Goal: Task Accomplishment & Management: Complete application form

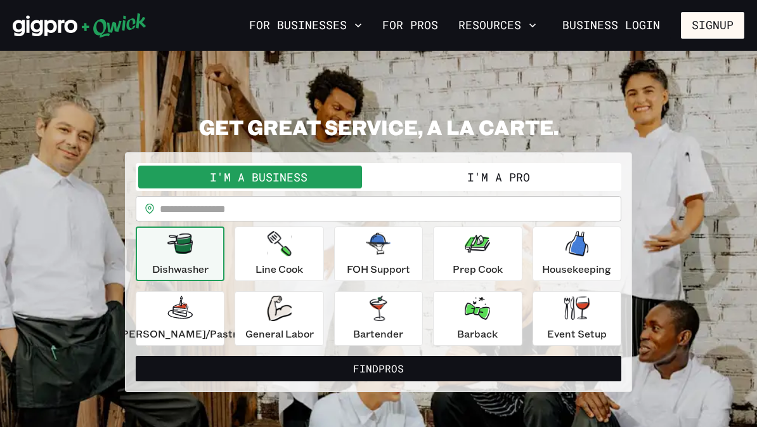
click at [426, 169] on button "I'm a Pro" at bounding box center [498, 176] width 240 height 23
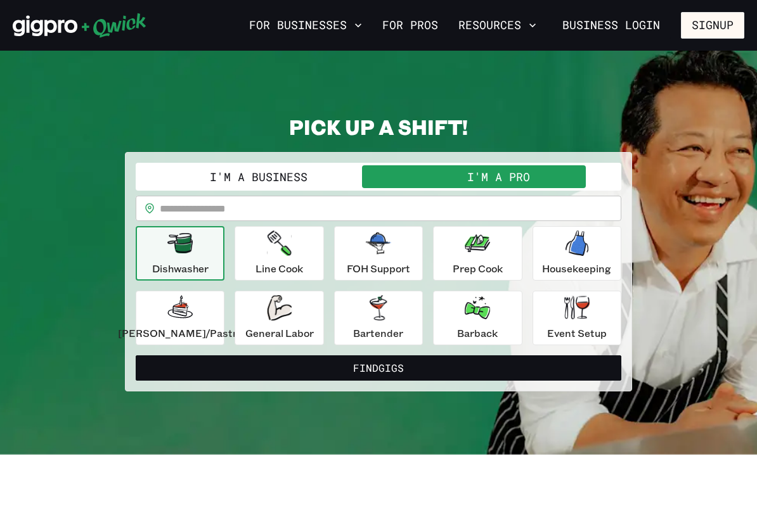
click at [200, 209] on input "text" at bounding box center [390, 208] width 461 height 25
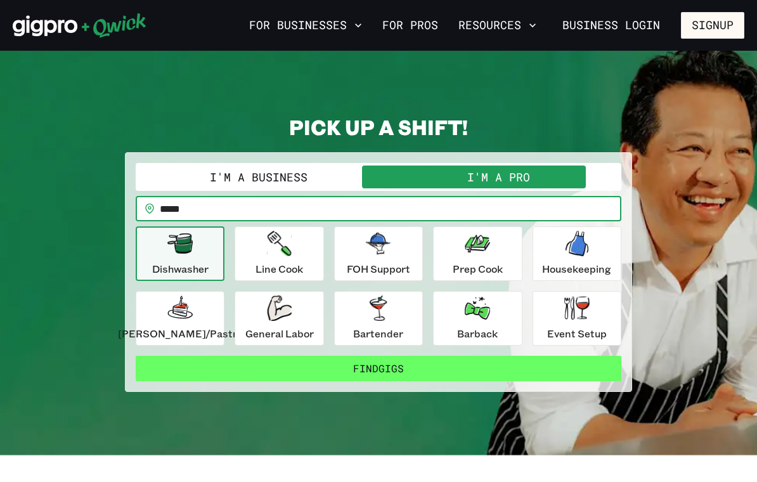
click at [296, 365] on button "Find Gigs" at bounding box center [379, 368] width 486 height 25
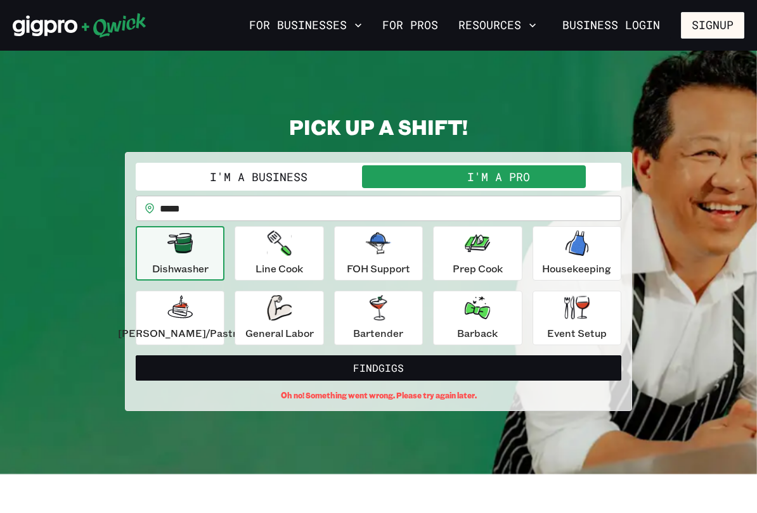
click at [238, 203] on input "*****" at bounding box center [390, 208] width 461 height 25
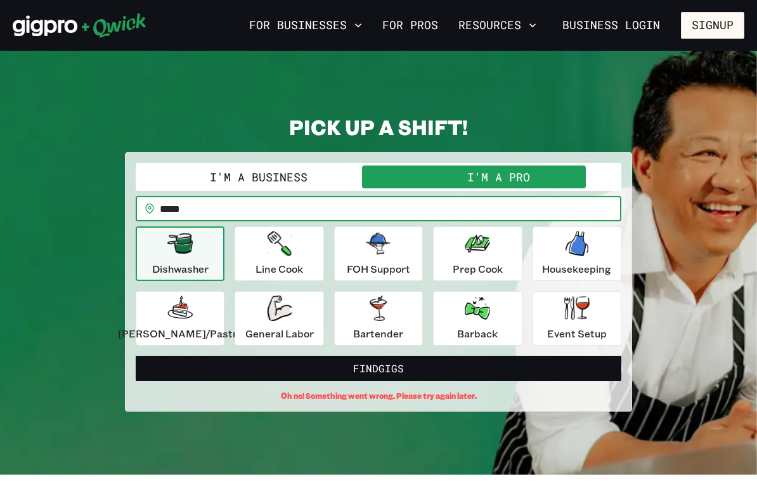
click at [378, 368] on button "Find Gigs" at bounding box center [379, 368] width 486 height 25
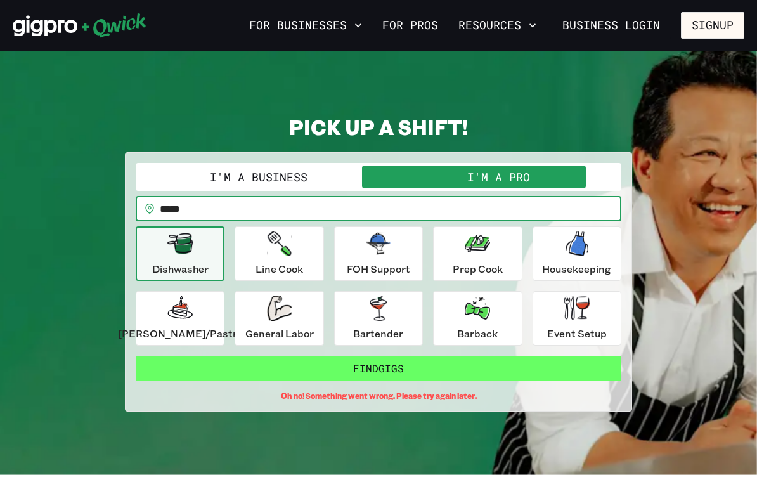
click at [311, 377] on button "Find Gigs" at bounding box center [379, 368] width 486 height 25
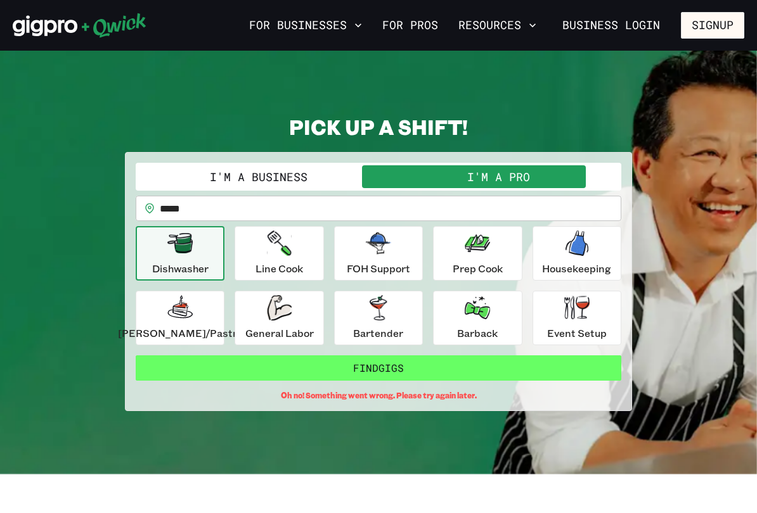
click at [302, 379] on button "Find Gigs" at bounding box center [379, 368] width 486 height 25
click at [314, 380] on button "Find Gigs" at bounding box center [379, 368] width 486 height 25
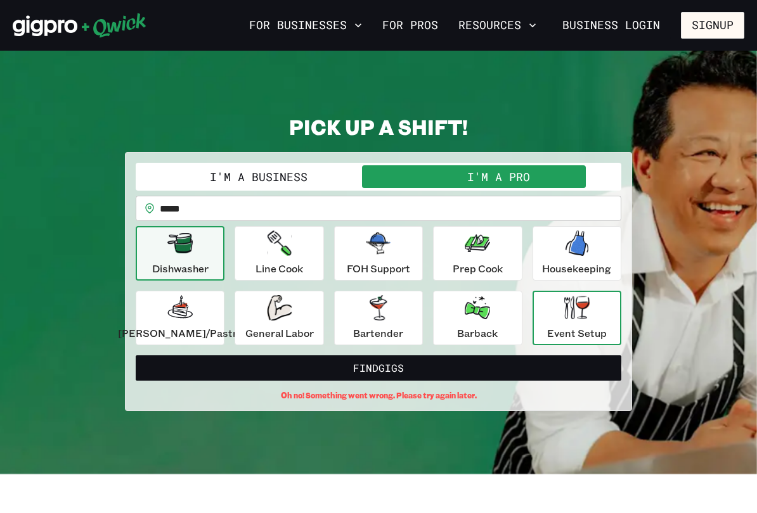
click at [568, 300] on icon "button" at bounding box center [576, 307] width 25 height 23
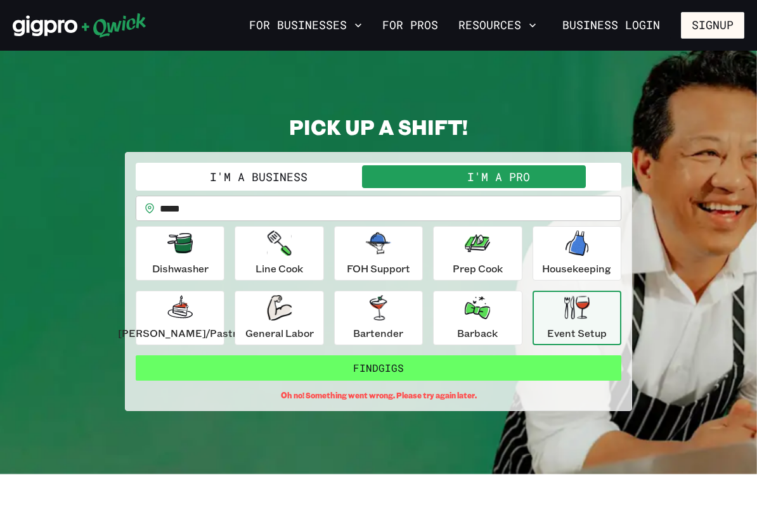
click at [329, 366] on button "Find Gigs" at bounding box center [379, 368] width 486 height 25
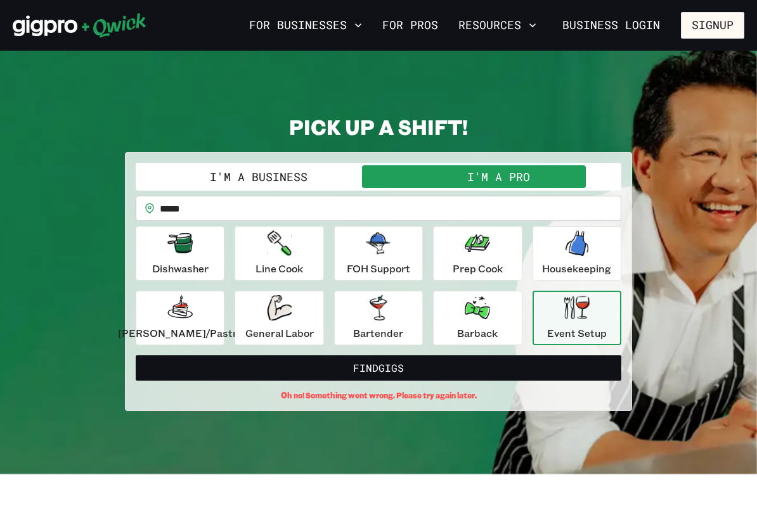
click at [248, 202] on input "*****" at bounding box center [390, 208] width 461 height 25
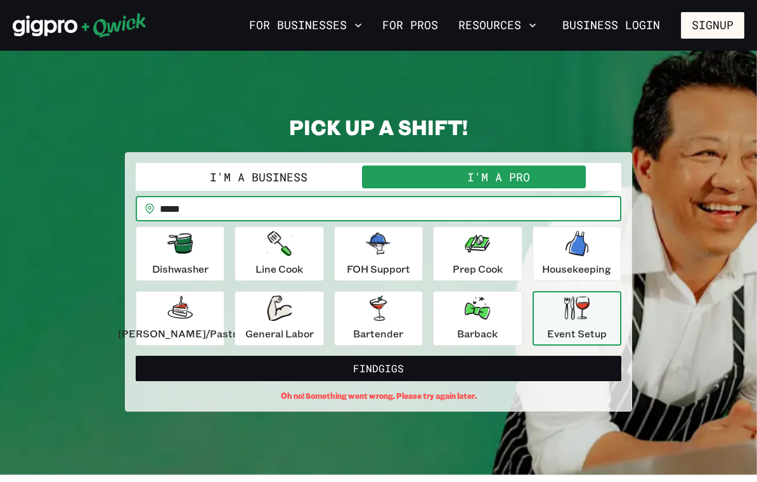
type input "*****"
click at [377, 257] on div "FOH Support" at bounding box center [378, 254] width 63 height 46
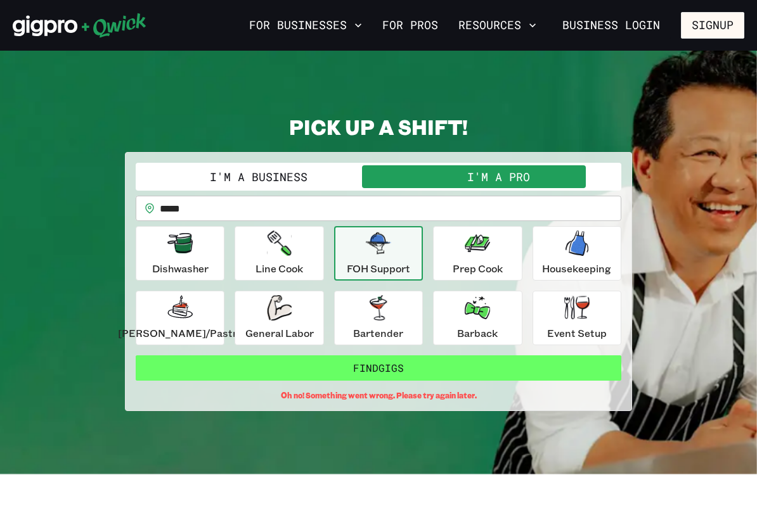
click at [347, 368] on button "Find Gigs" at bounding box center [379, 368] width 486 height 25
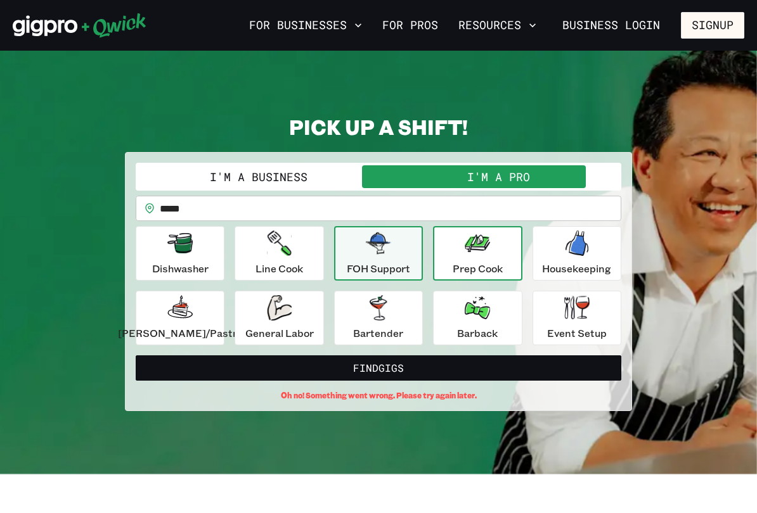
click at [456, 259] on div "Prep Cook" at bounding box center [478, 254] width 50 height 46
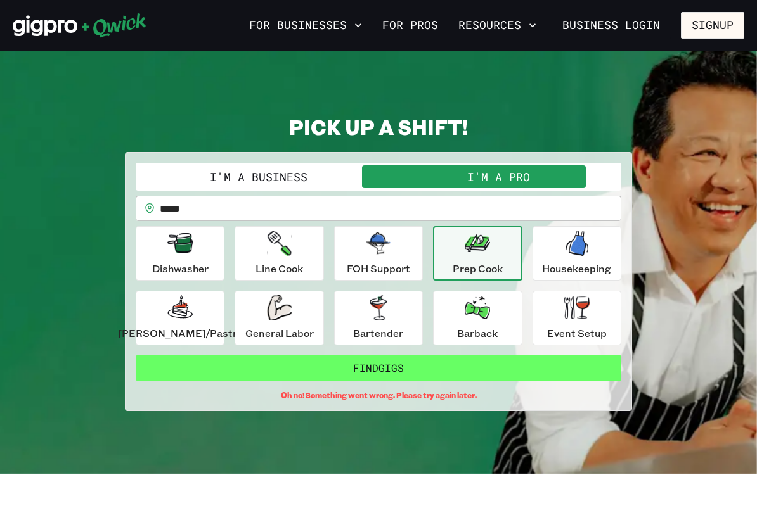
click at [366, 372] on button "Find Gigs" at bounding box center [379, 368] width 486 height 25
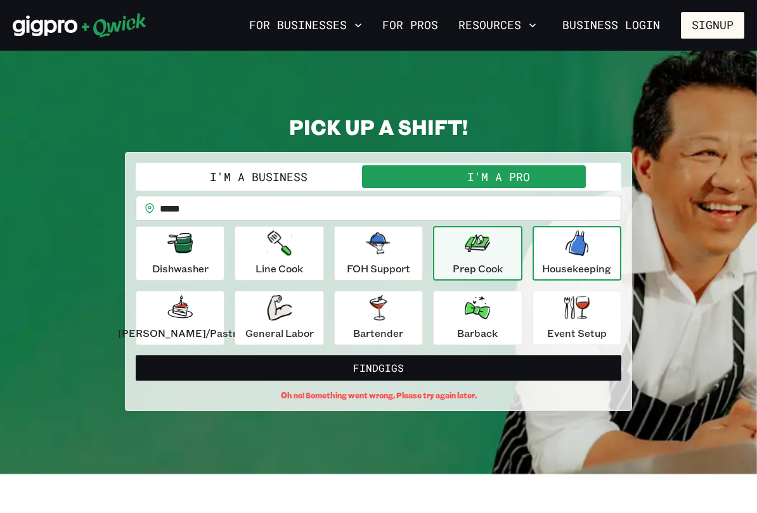
click at [551, 261] on div "Housekeeping" at bounding box center [576, 254] width 69 height 46
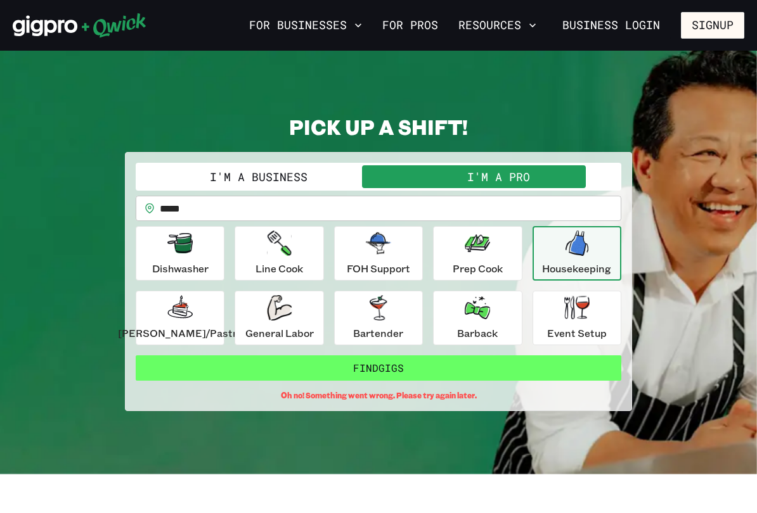
click at [356, 377] on button "Find Gigs" at bounding box center [379, 368] width 486 height 25
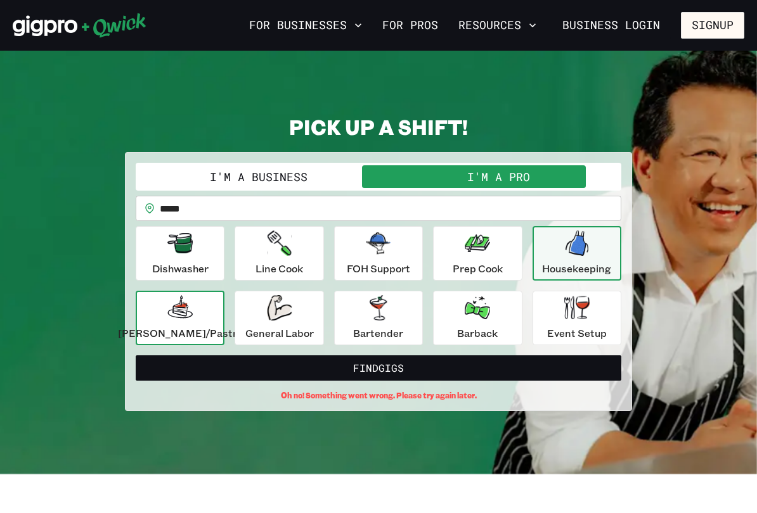
click at [190, 310] on icon "button" at bounding box center [181, 307] width 18 height 18
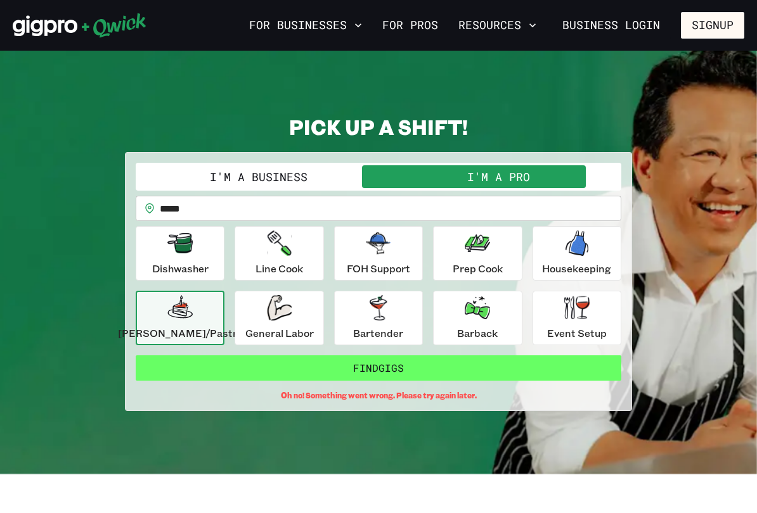
click at [255, 379] on button "Find Gigs" at bounding box center [379, 368] width 486 height 25
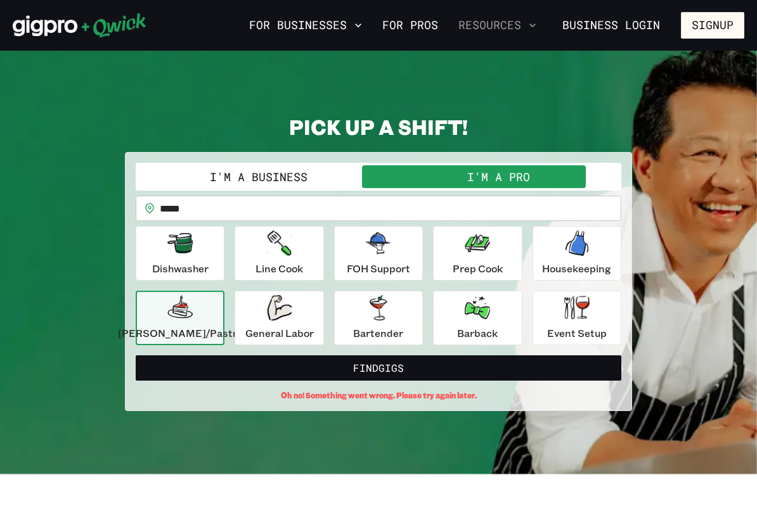
click at [505, 32] on button "Resources" at bounding box center [497, 26] width 88 height 22
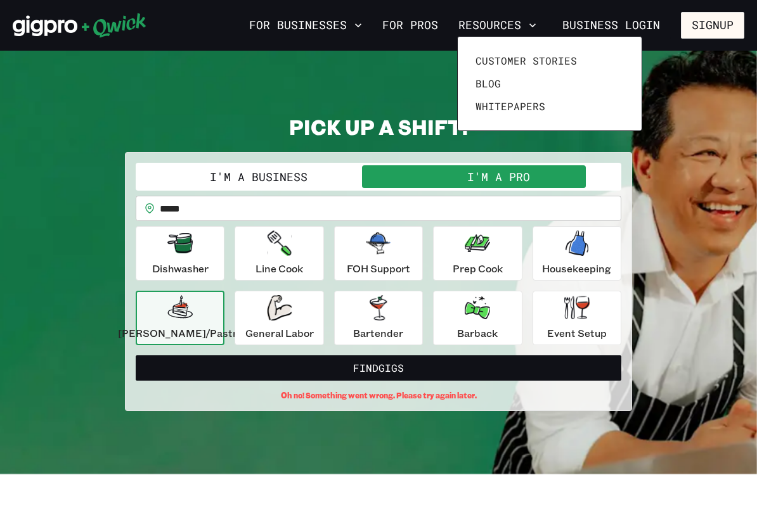
click at [349, 87] on div at bounding box center [378, 256] width 757 height 513
